Goal: Transaction & Acquisition: Purchase product/service

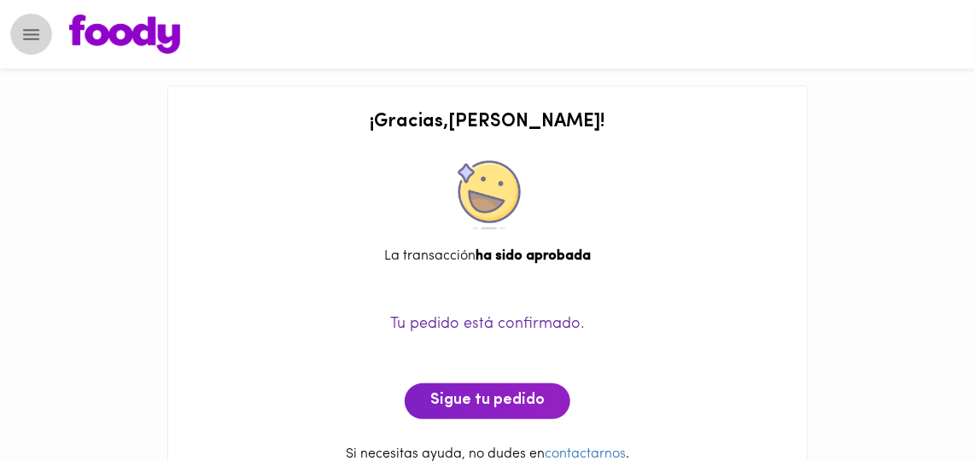
click at [26, 38] on icon "Menu" at bounding box center [31, 34] width 16 height 11
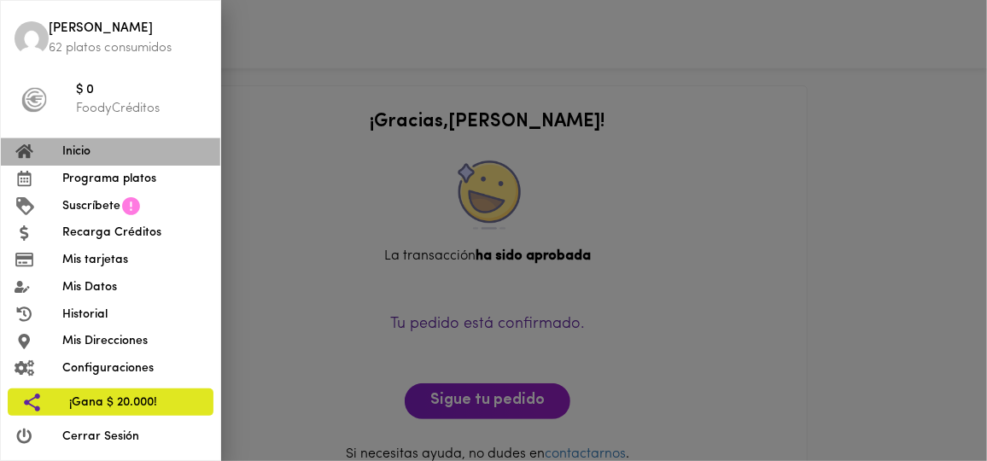
click at [76, 153] on span "Inicio" at bounding box center [134, 152] width 144 height 18
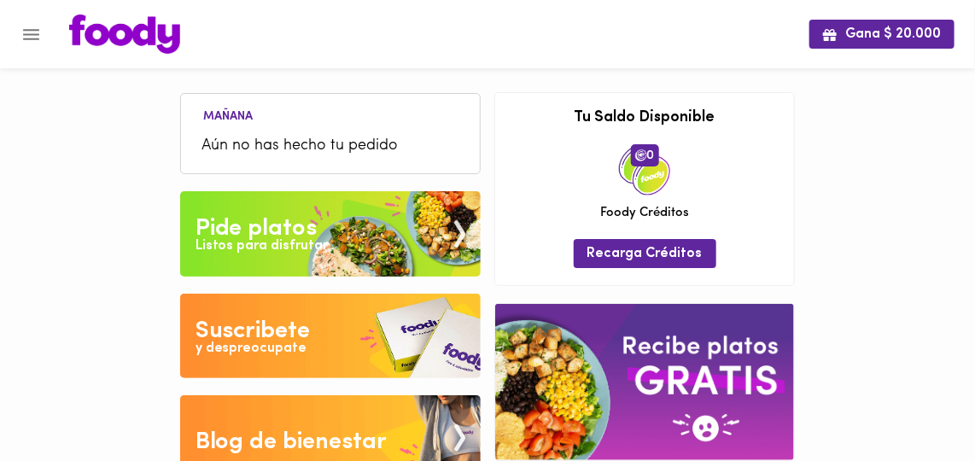
click at [283, 223] on div "Pide platos" at bounding box center [256, 229] width 122 height 34
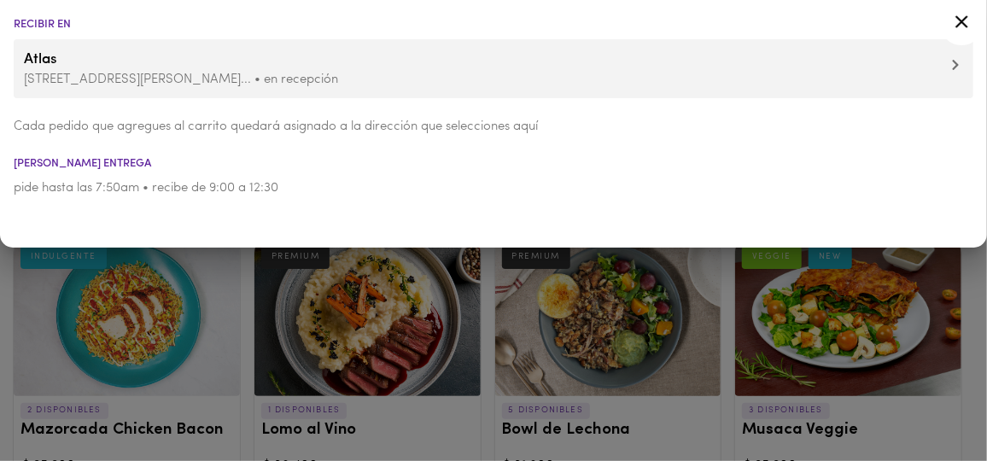
click at [959, 23] on icon at bounding box center [961, 21] width 13 height 13
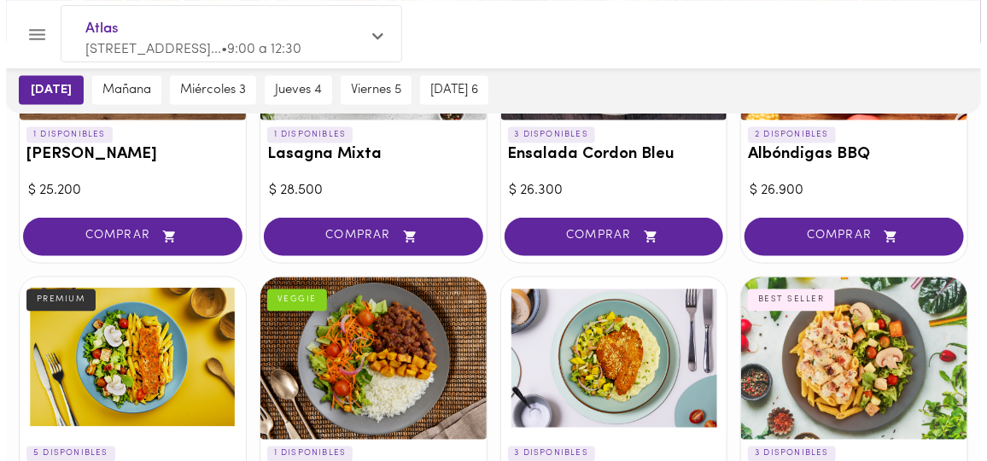
scroll to position [1086, 0]
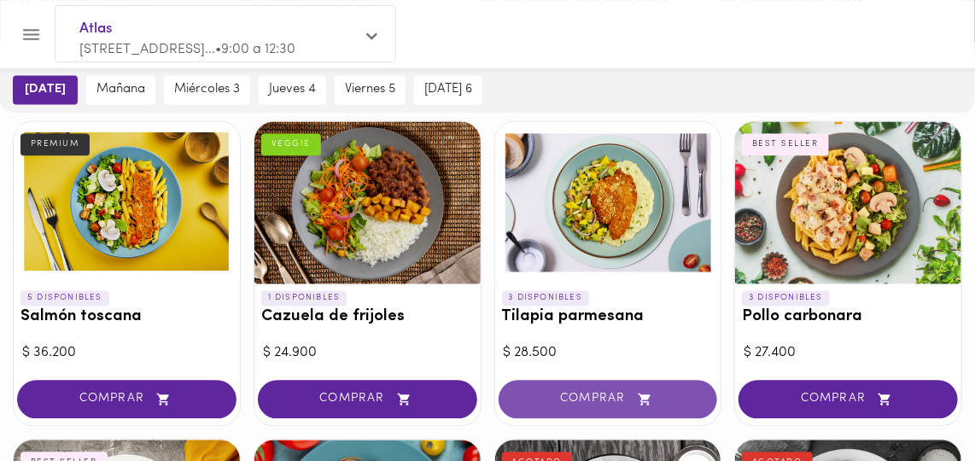
click at [593, 393] on span "COMPRAR" at bounding box center [608, 400] width 177 height 15
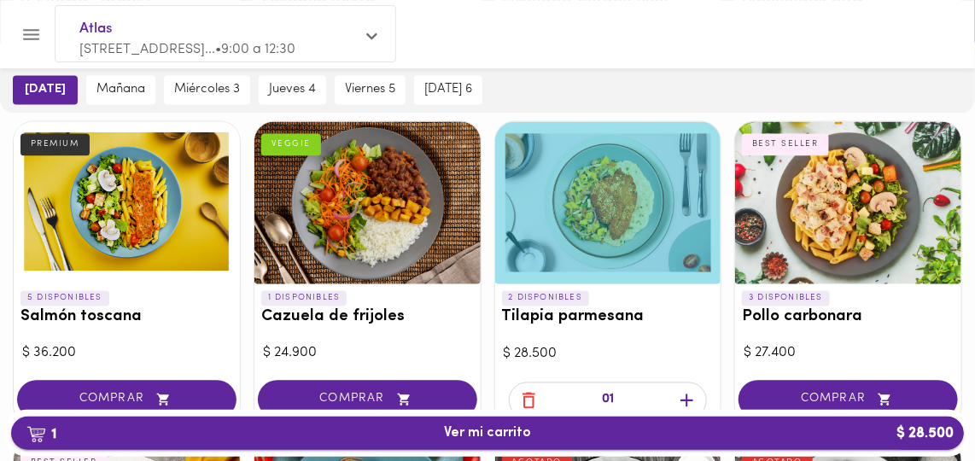
click at [510, 429] on span "1 Ver mi carrito $ 28.500" at bounding box center [487, 433] width 87 height 16
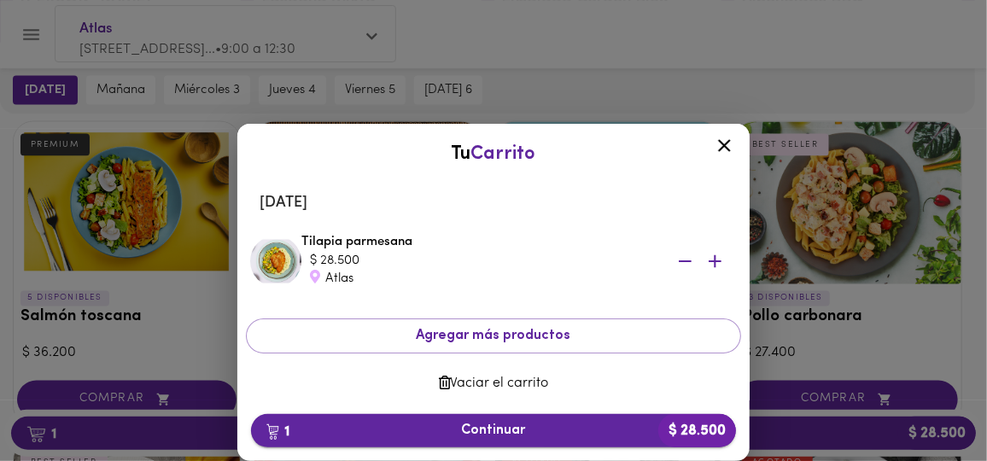
click at [509, 429] on span "1 Continuar $ 28.500" at bounding box center [494, 431] width 458 height 16
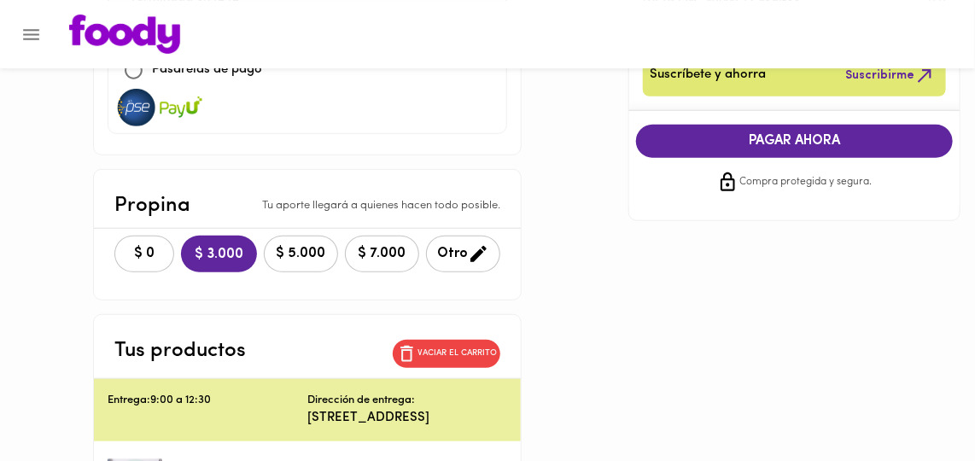
scroll to position [310, 0]
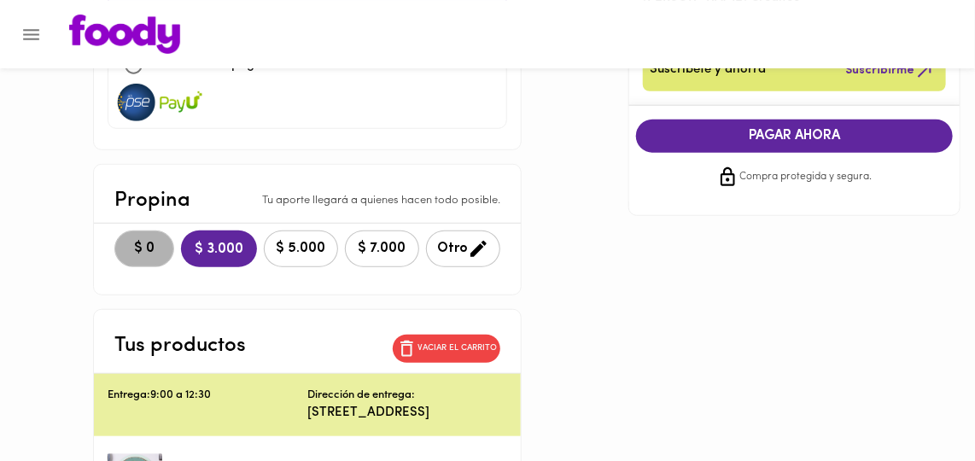
click at [125, 241] on span "$ 0" at bounding box center [144, 249] width 38 height 16
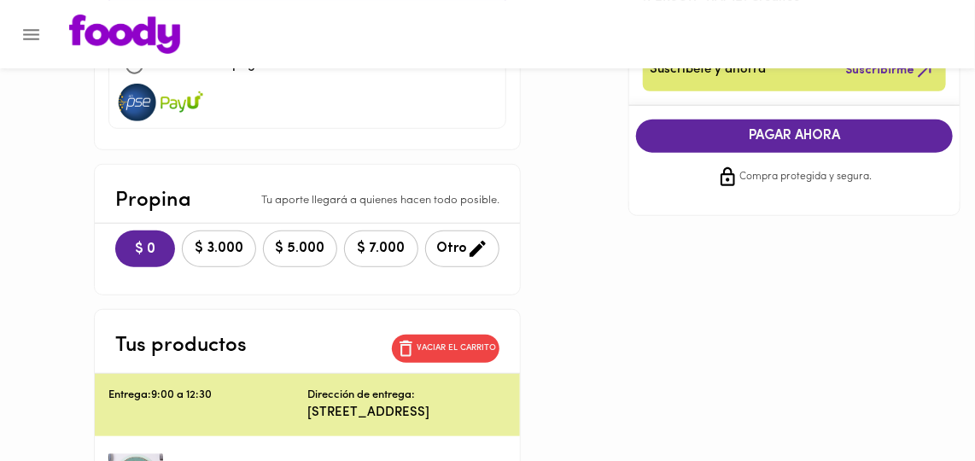
click at [802, 134] on span "PAGAR AHORA" at bounding box center [794, 136] width 283 height 16
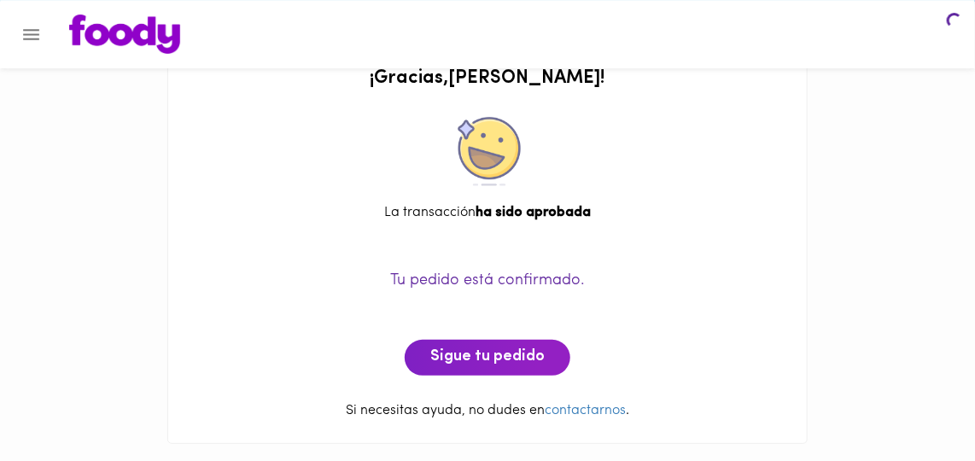
scroll to position [42, 0]
